Goal: Task Accomplishment & Management: Use online tool/utility

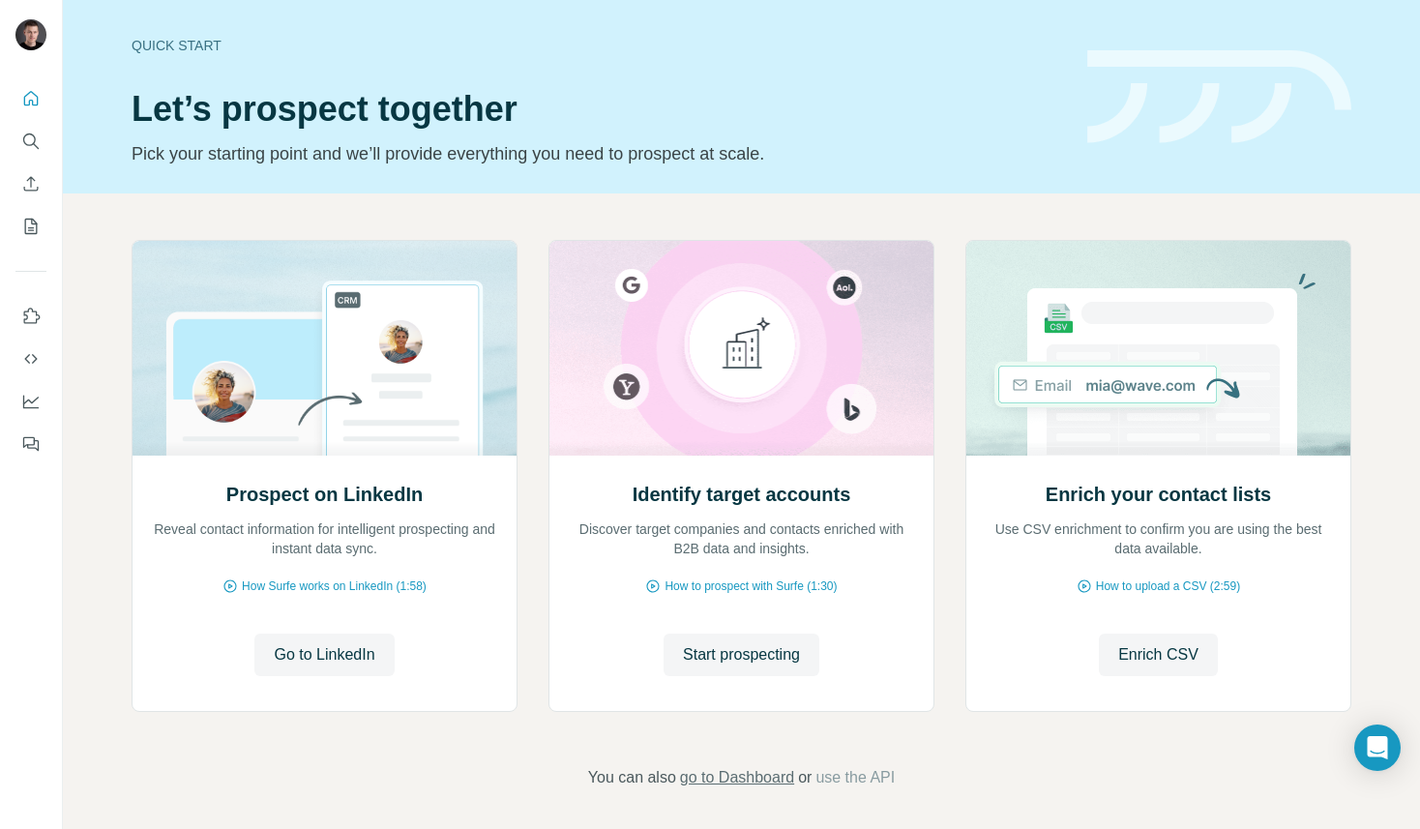
click at [765, 779] on span "go to Dashboard" at bounding box center [737, 777] width 114 height 23
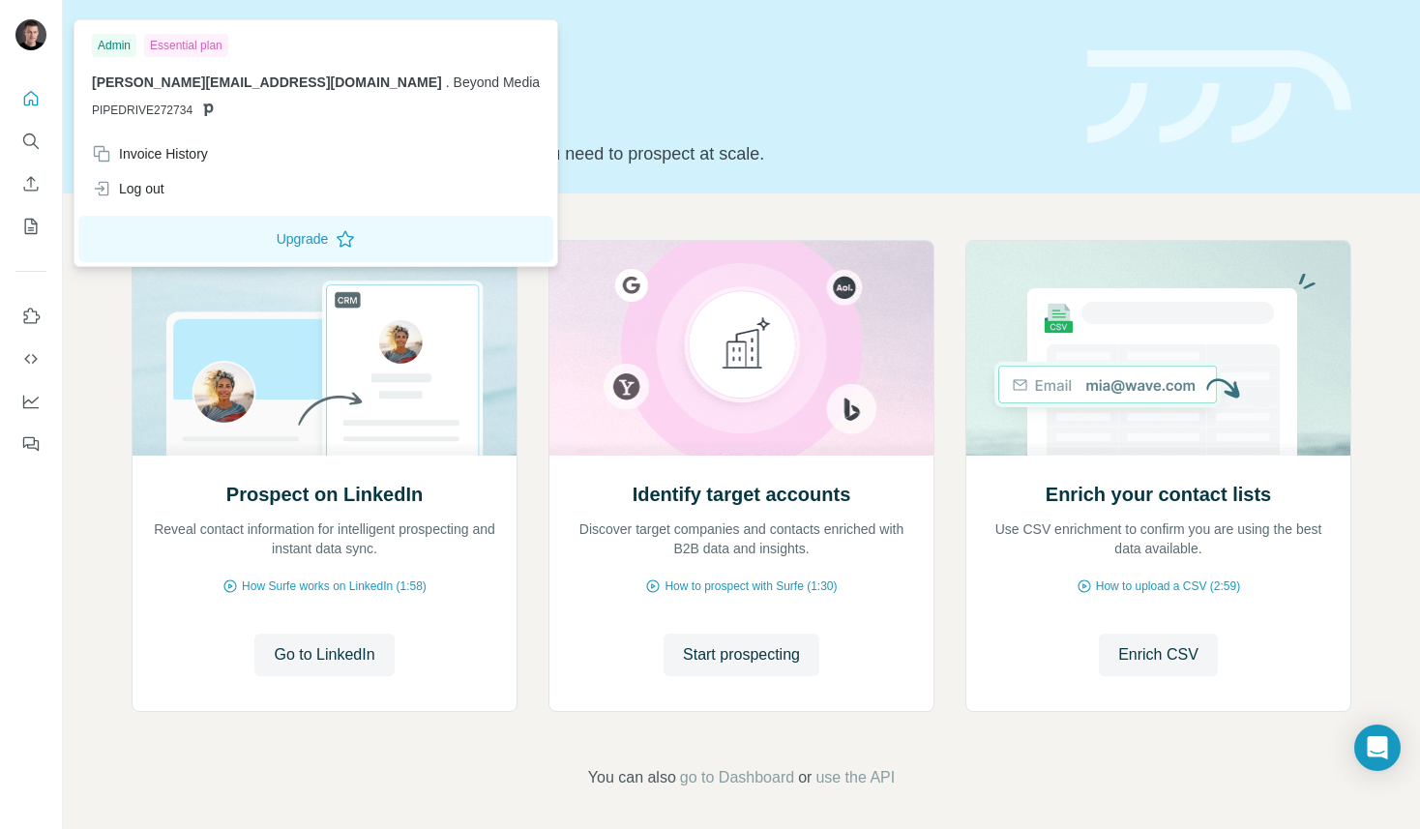
click at [26, 32] on img at bounding box center [30, 34] width 31 height 31
